Goal: Transaction & Acquisition: Register for event/course

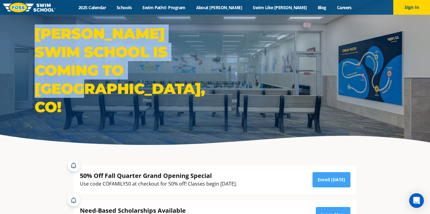
drag, startPoint x: 0, startPoint y: 0, endPoint x: 232, endPoint y: 15, distance: 232.0
click at [232, 15] on div "Foss Swim School is coming to Lone Tree, CO!" at bounding box center [215, 75] width 430 height 150
click at [137, 6] on link "Schools" at bounding box center [124, 8] width 26 height 6
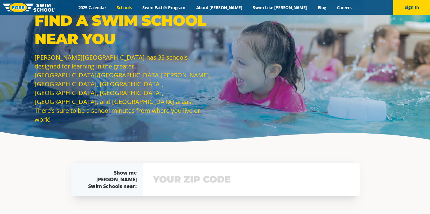
click at [194, 186] on input "text" at bounding box center [252, 180] width 200 height 18
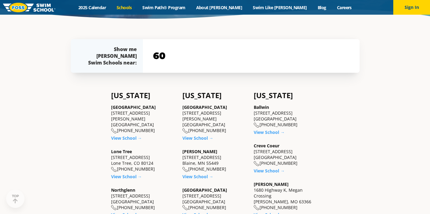
scroll to position [135, 0]
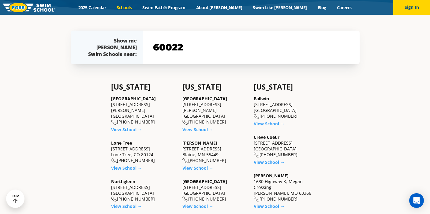
type input "60022"
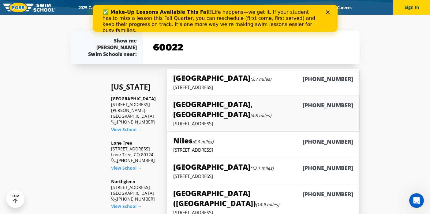
scroll to position [0, 0]
click at [268, 89] on p "2331 Willow Road, Glenview, IL 60025" at bounding box center [263, 87] width 180 height 6
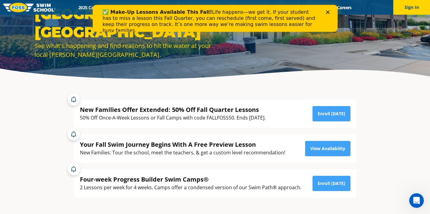
scroll to position [80, 0]
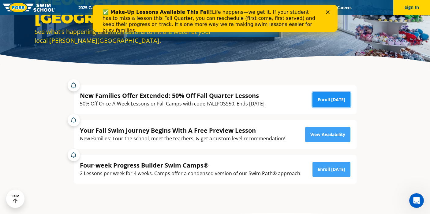
click at [330, 99] on link "Enroll [DATE]" at bounding box center [332, 99] width 38 height 15
